Goal: Task Accomplishment & Management: Use online tool/utility

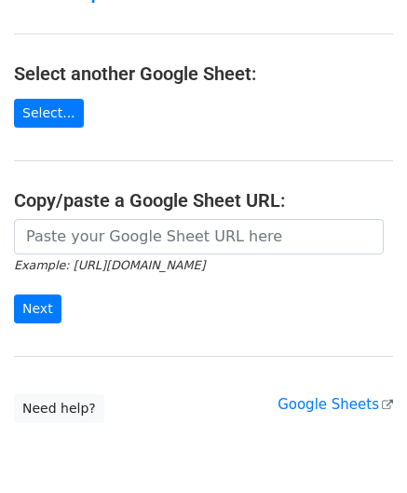
scroll to position [186, 0]
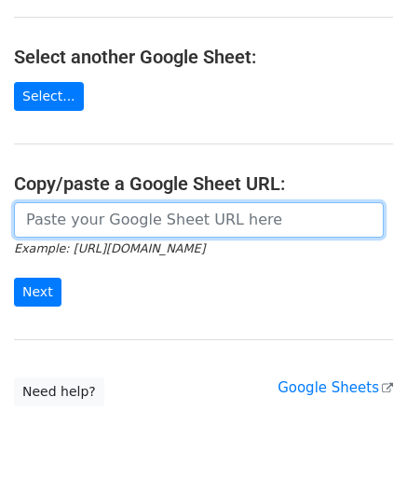
click at [62, 210] on input "url" at bounding box center [199, 219] width 370 height 35
paste input "[URL][DOMAIN_NAME]"
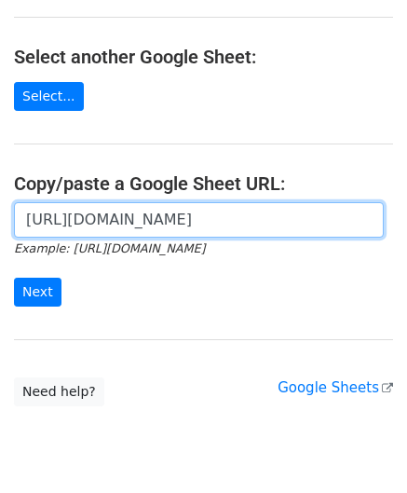
scroll to position [0, 435]
type input "[URL][DOMAIN_NAME]"
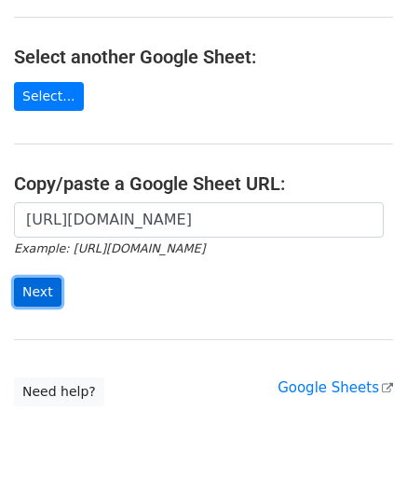
click at [28, 288] on input "Next" at bounding box center [37, 291] width 47 height 29
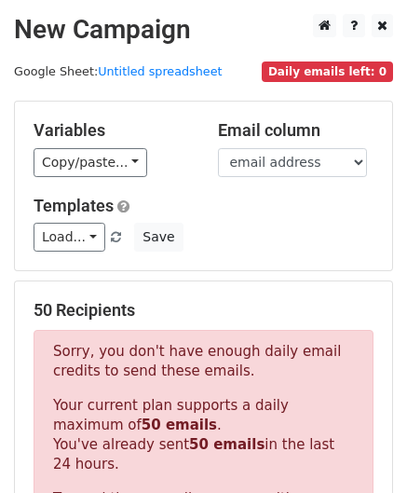
scroll to position [629, 0]
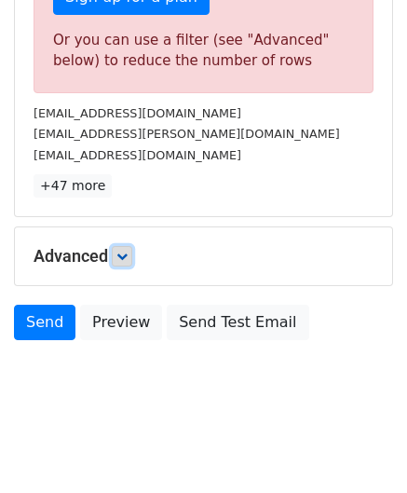
click at [124, 253] on icon at bounding box center [121, 255] width 11 height 11
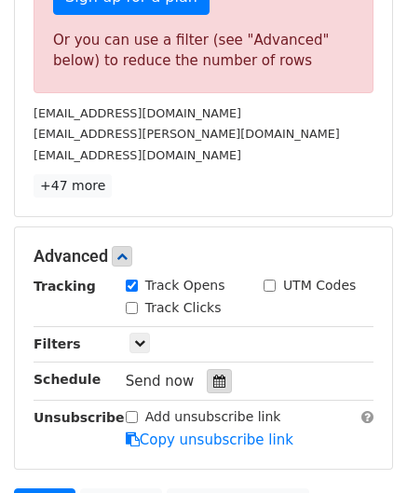
click at [213, 377] on icon at bounding box center [219, 380] width 12 height 13
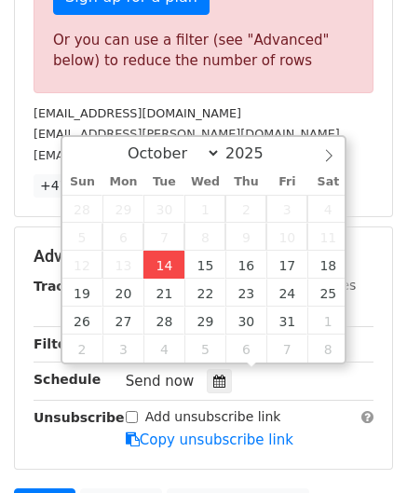
type input "2025-10-14 12:00"
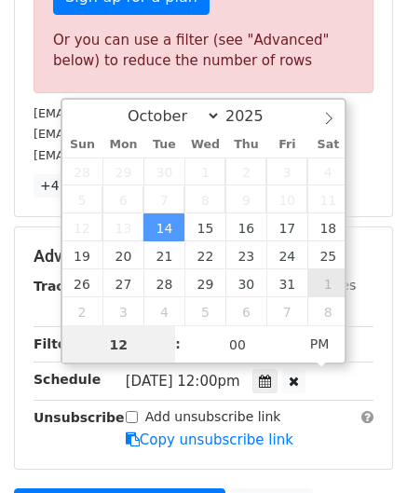
paste input "4"
type input "4"
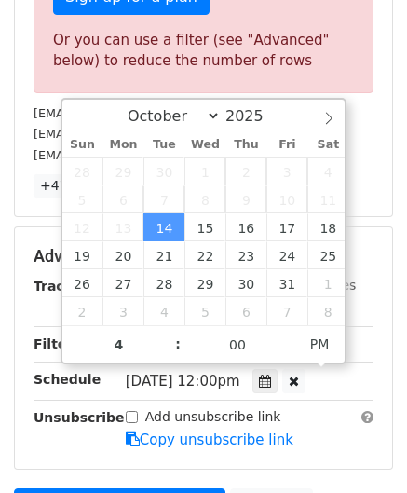
type input "2025-10-14 16:00"
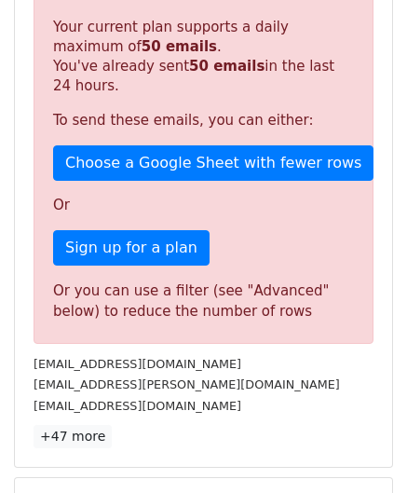
scroll to position [854, 0]
